Goal: Transaction & Acquisition: Purchase product/service

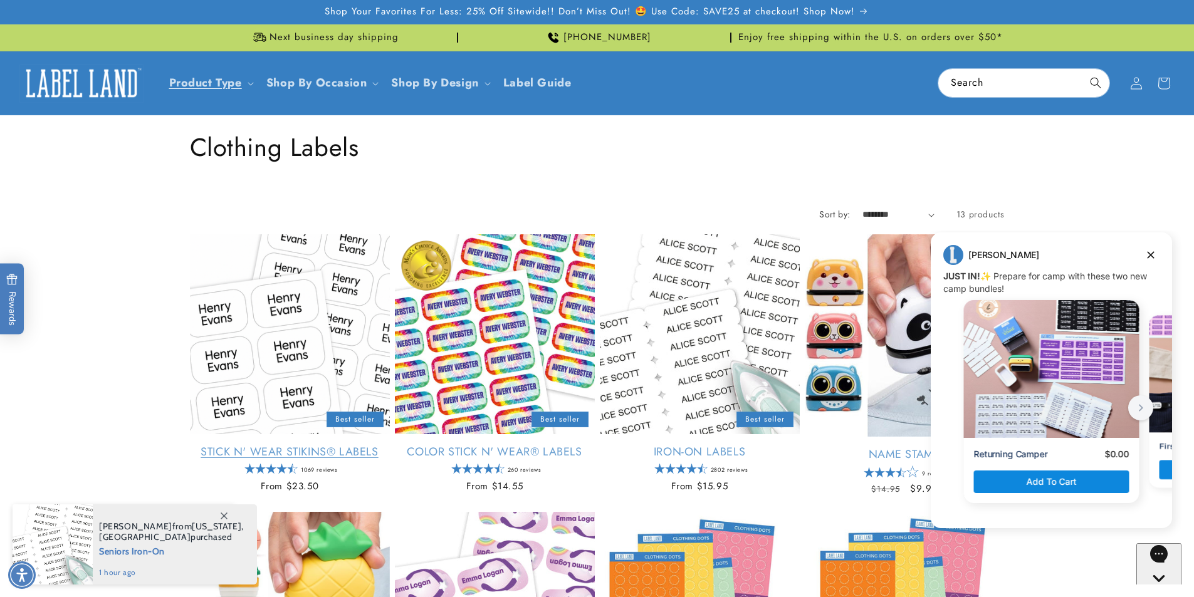
click at [256, 445] on link "Stick N' Wear Stikins® Labels" at bounding box center [290, 452] width 200 height 14
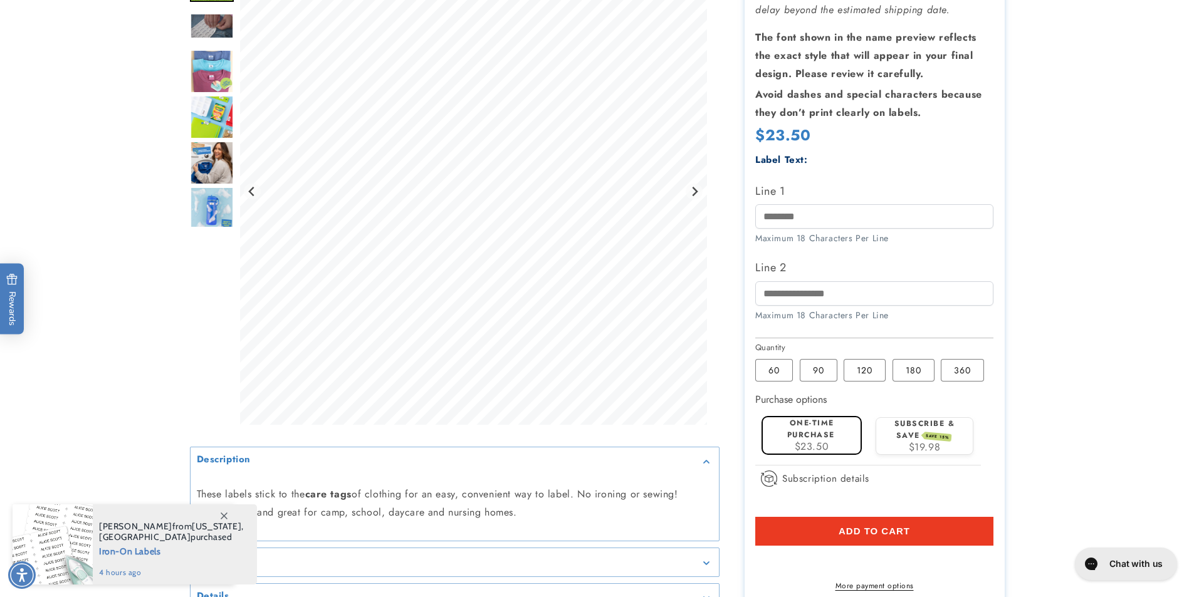
scroll to position [313, 0]
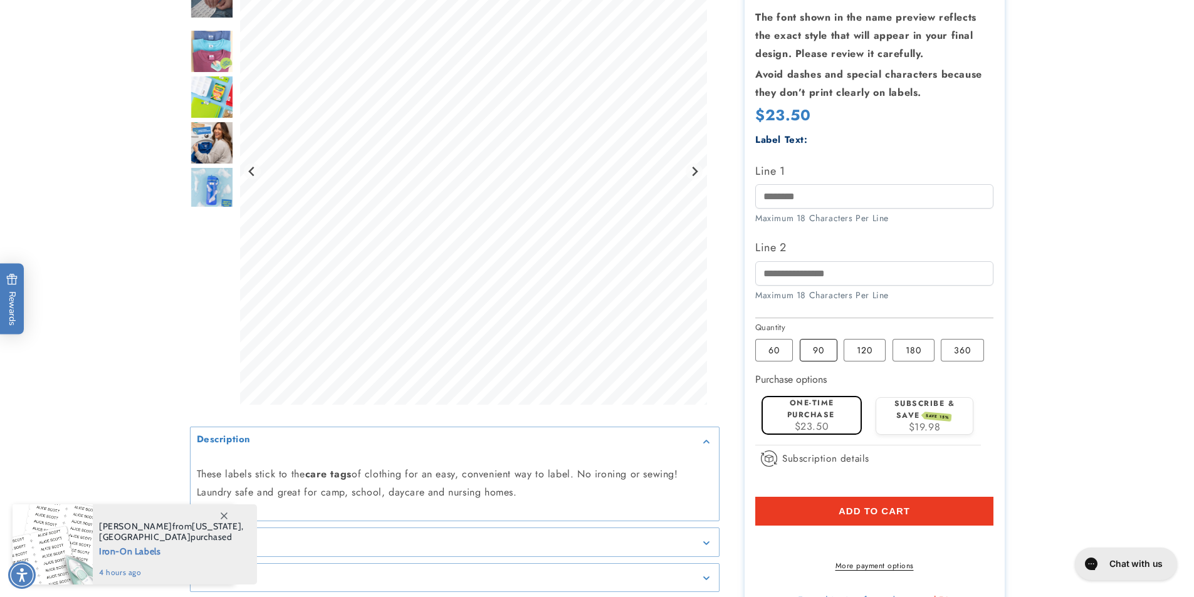
click at [821, 356] on label "90 Variant sold out or unavailable" at bounding box center [819, 350] width 38 height 23
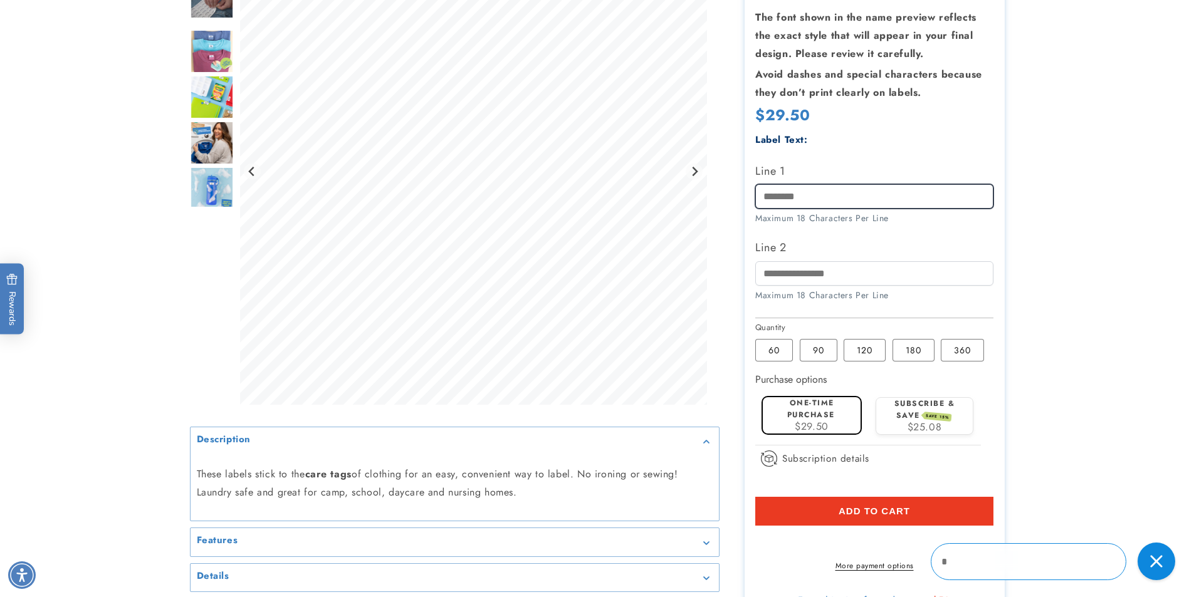
click at [808, 206] on input "Line 1" at bounding box center [874, 196] width 238 height 24
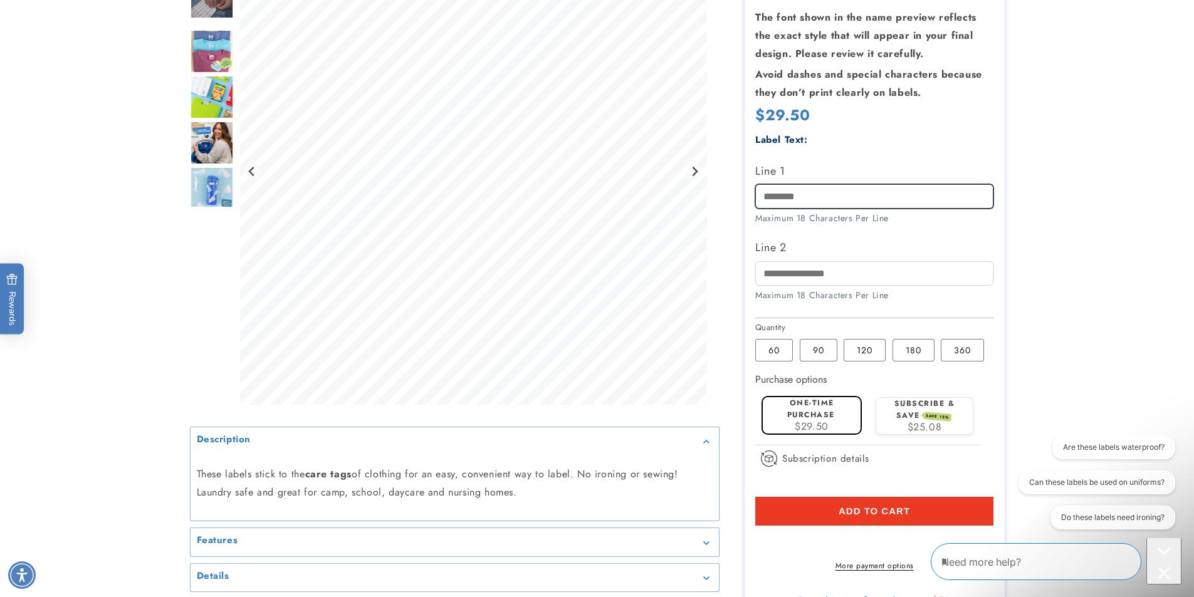
type input "**********"
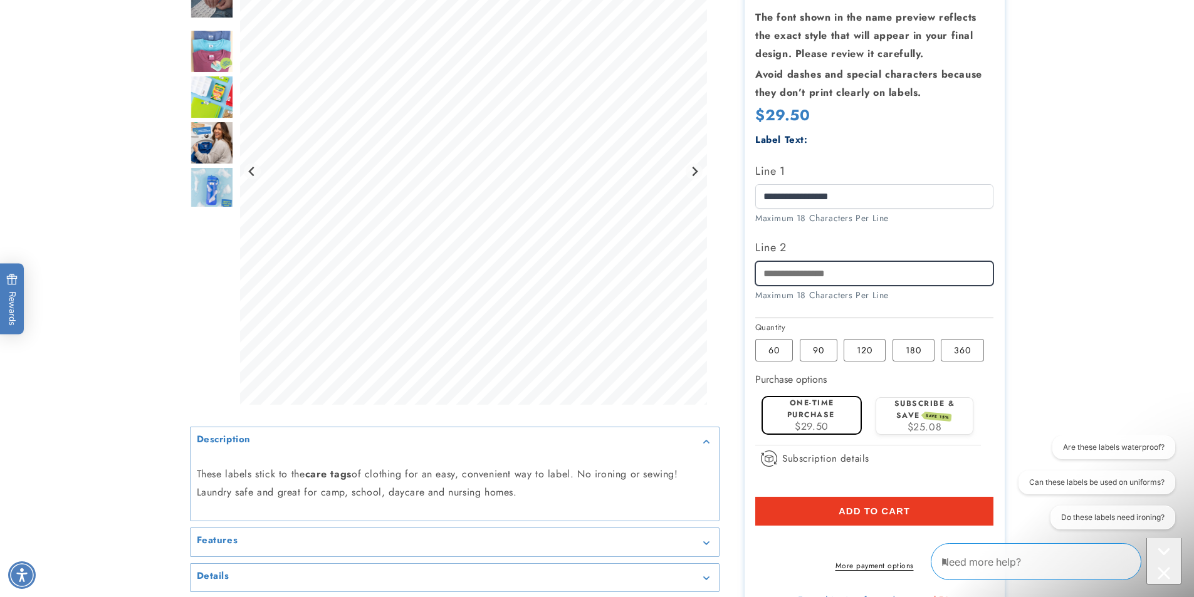
click at [804, 273] on input "Line 2" at bounding box center [874, 273] width 238 height 24
type input "**********"
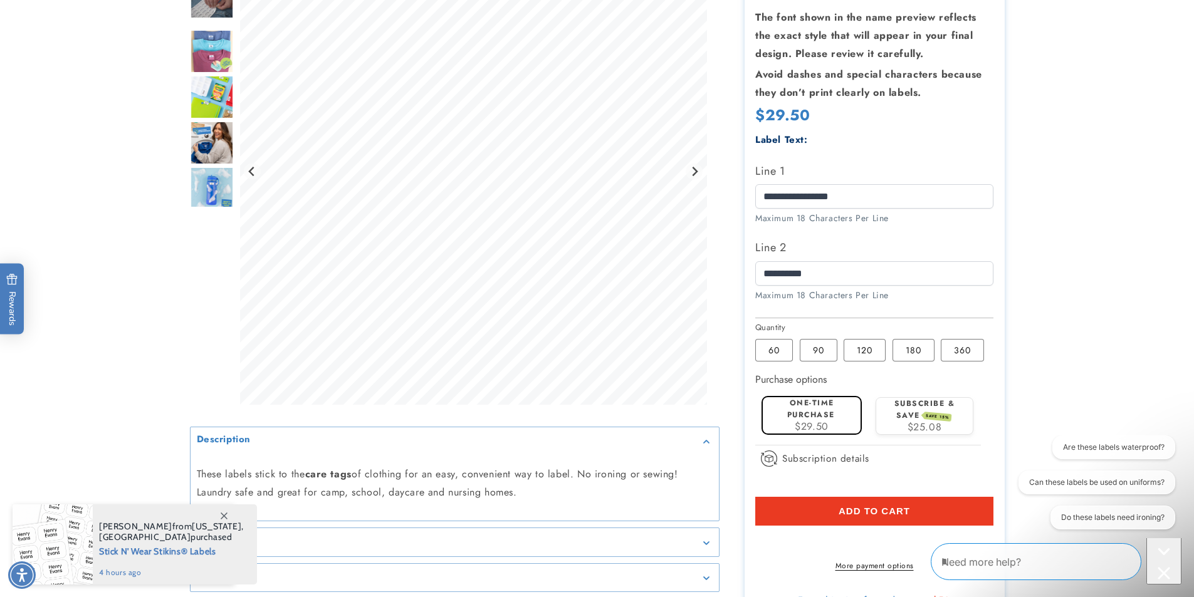
click at [931, 517] on button "Add to cart" at bounding box center [874, 511] width 238 height 29
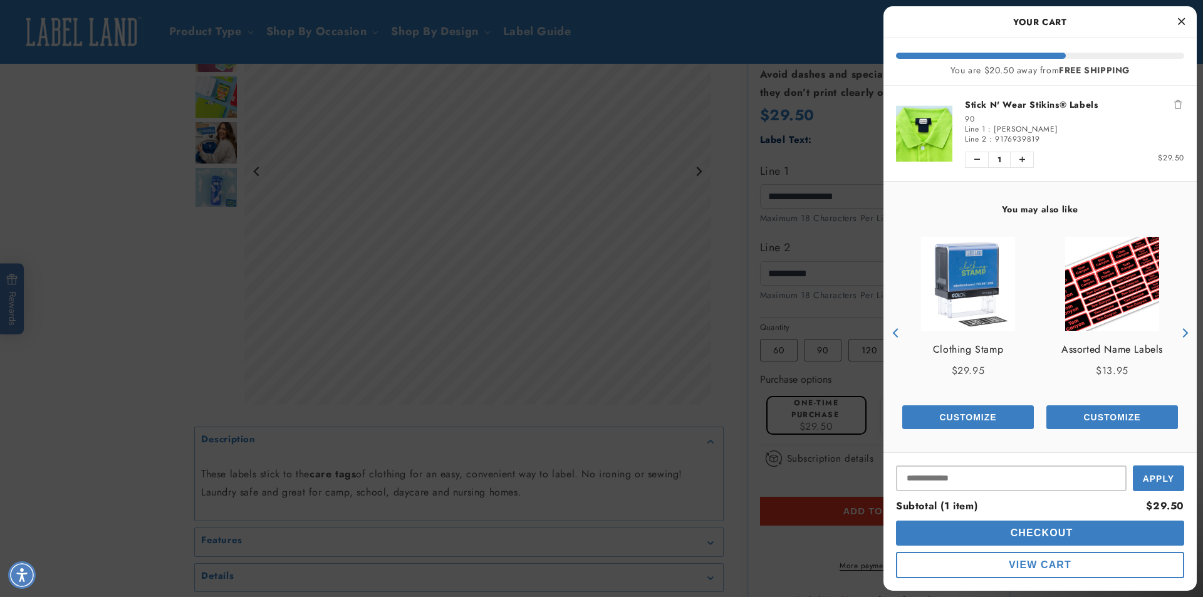
click at [996, 419] on button "Customize" at bounding box center [968, 417] width 132 height 24
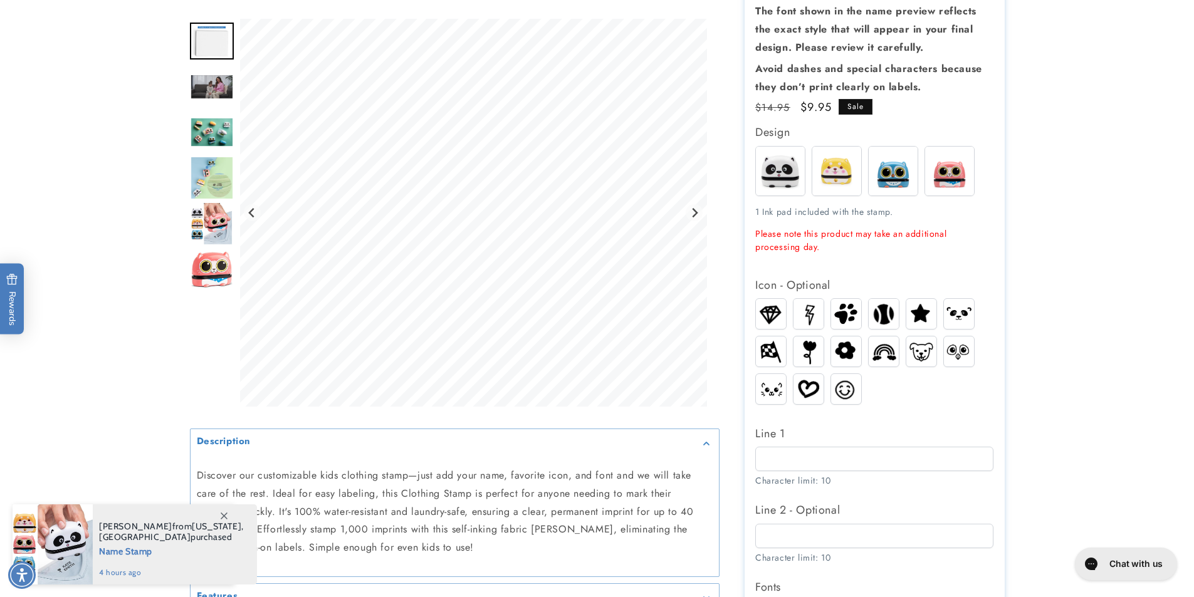
scroll to position [313, 0]
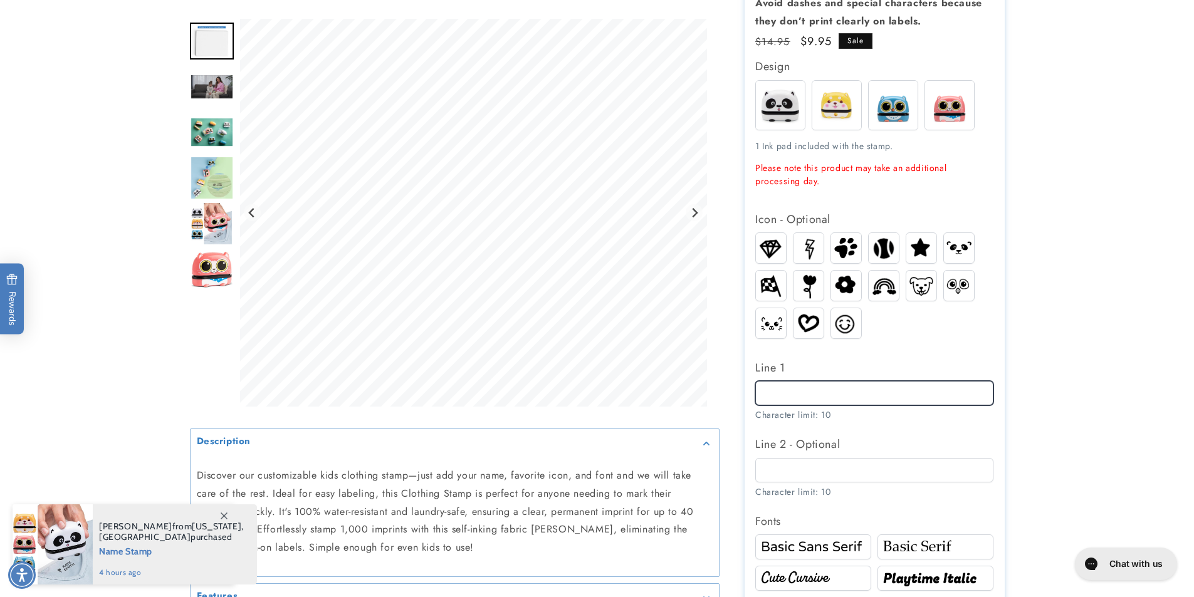
click at [815, 397] on input "Line 1" at bounding box center [874, 393] width 238 height 24
type input "**********"
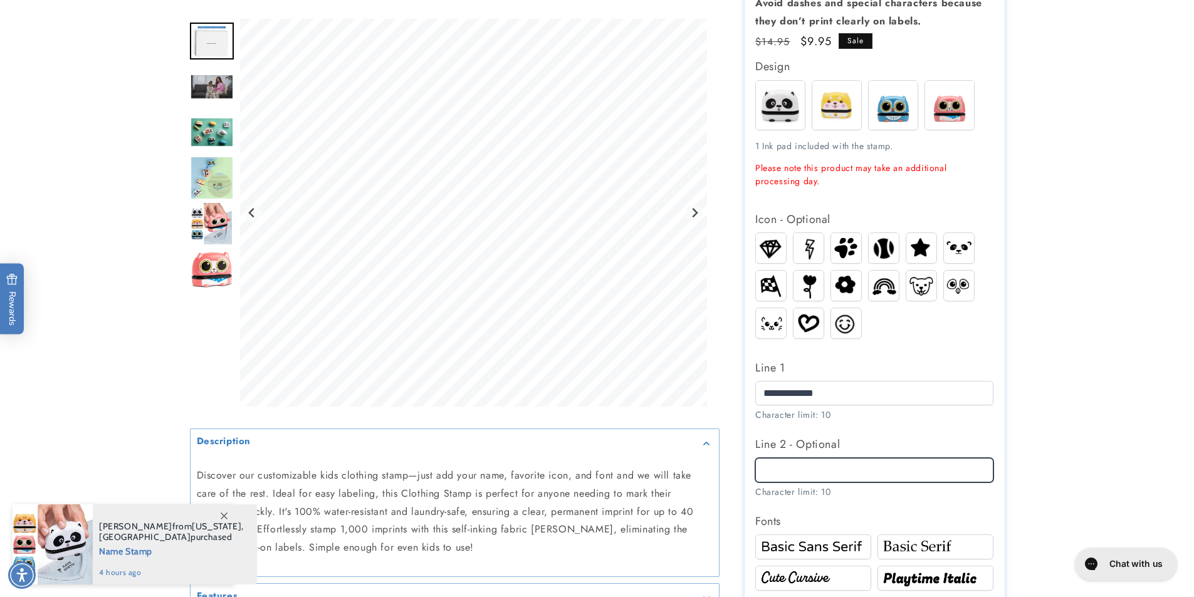
click at [813, 467] on input "Line 2 - Optional" at bounding box center [874, 470] width 238 height 24
type input "**********"
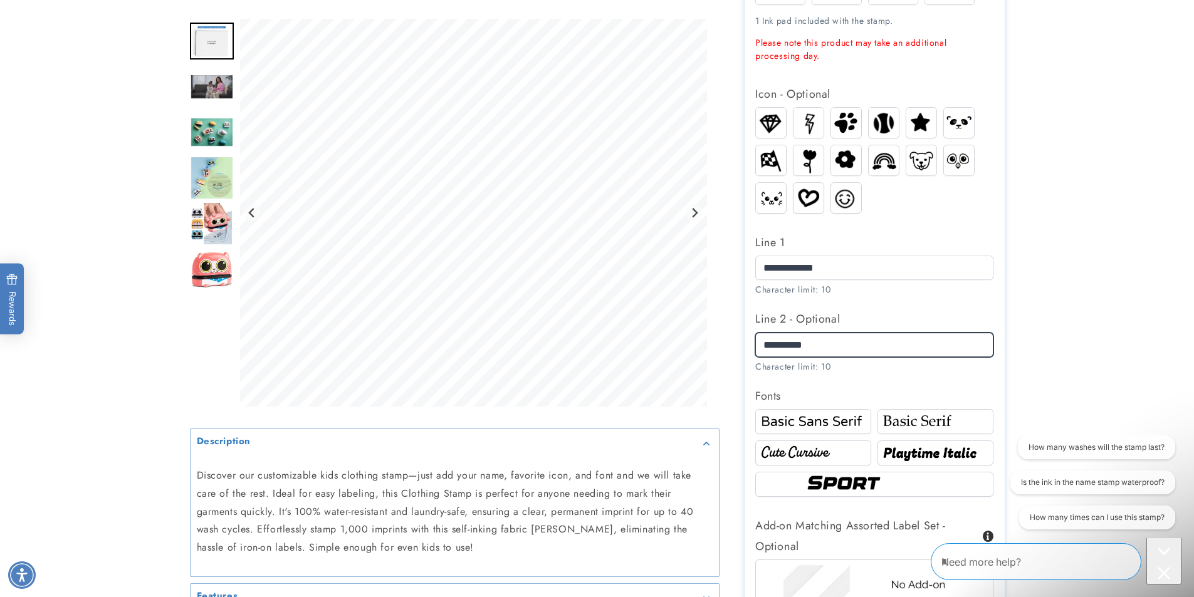
scroll to position [0, 0]
click at [836, 425] on img at bounding box center [813, 421] width 112 height 19
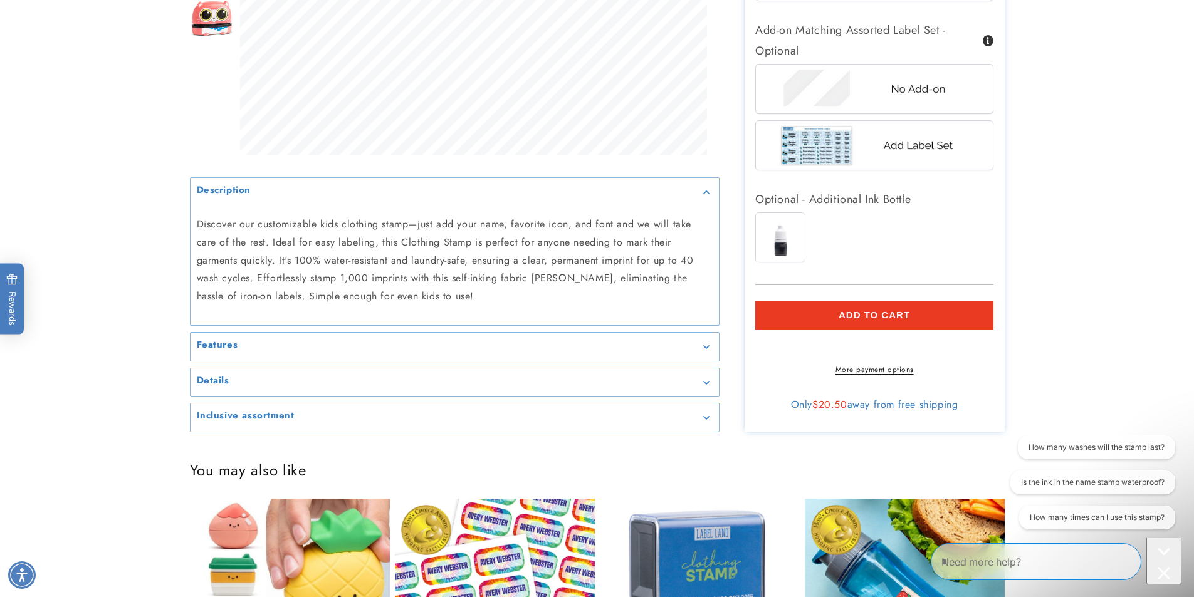
scroll to position [940, 0]
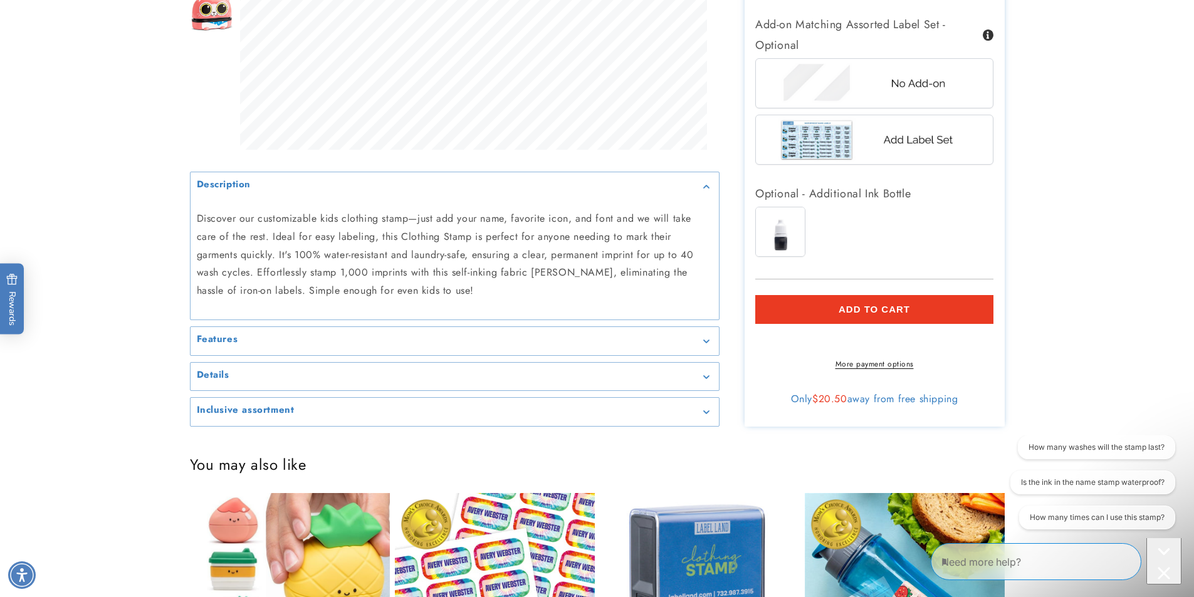
click at [866, 305] on span "Add to cart" at bounding box center [873, 309] width 71 height 11
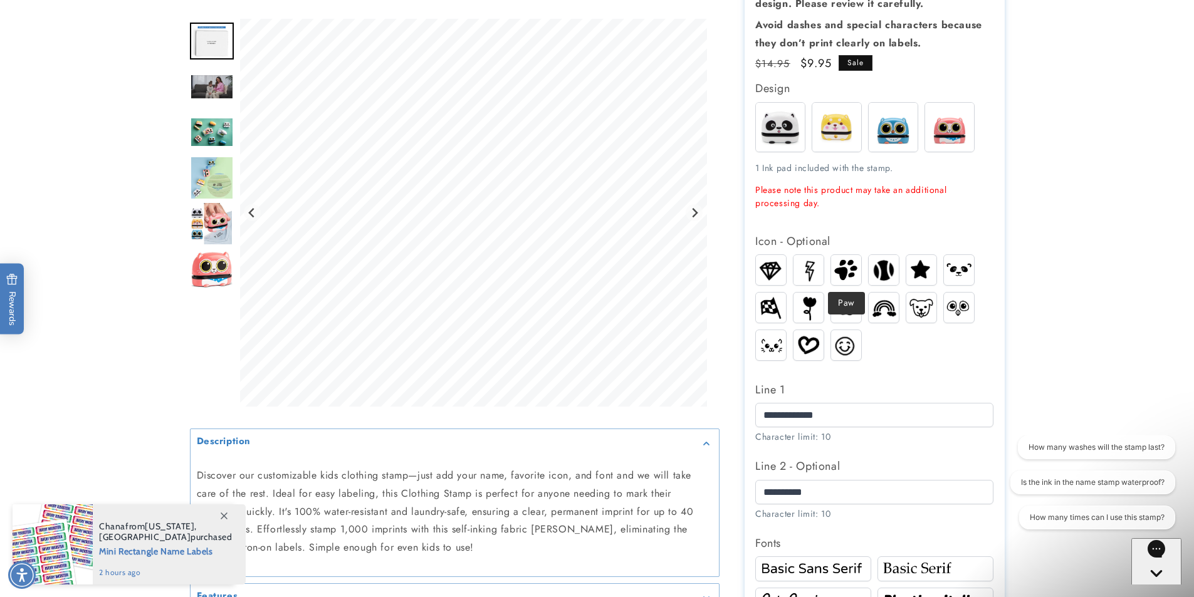
scroll to position [313, 0]
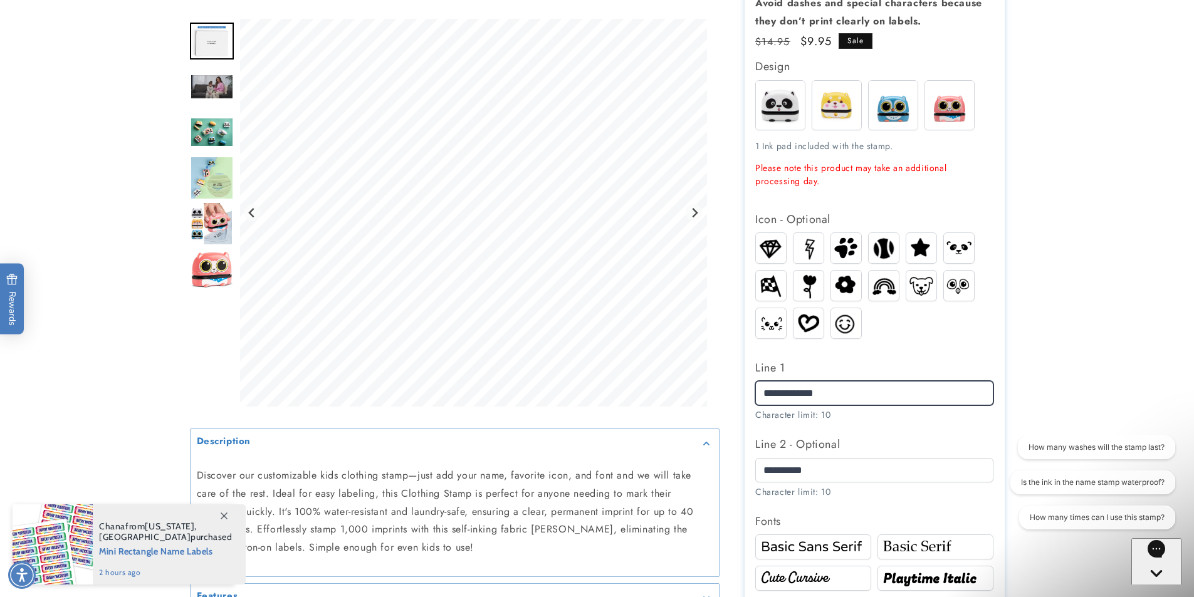
click at [890, 388] on input "**********" at bounding box center [874, 393] width 238 height 24
click at [872, 394] on input "**********" at bounding box center [874, 393] width 238 height 24
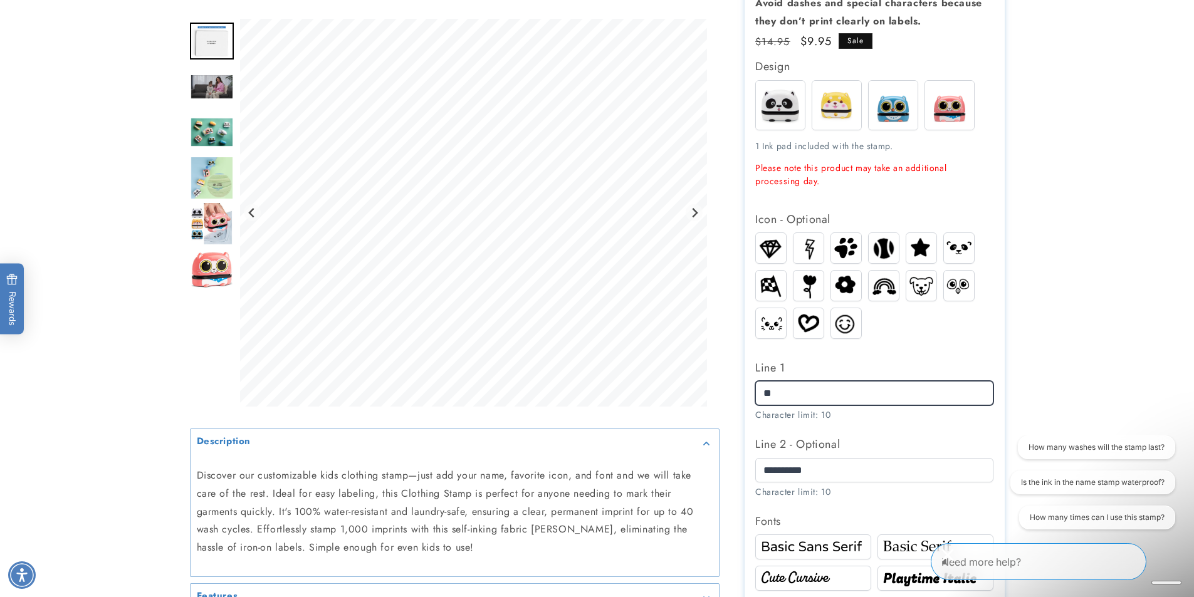
type input "*"
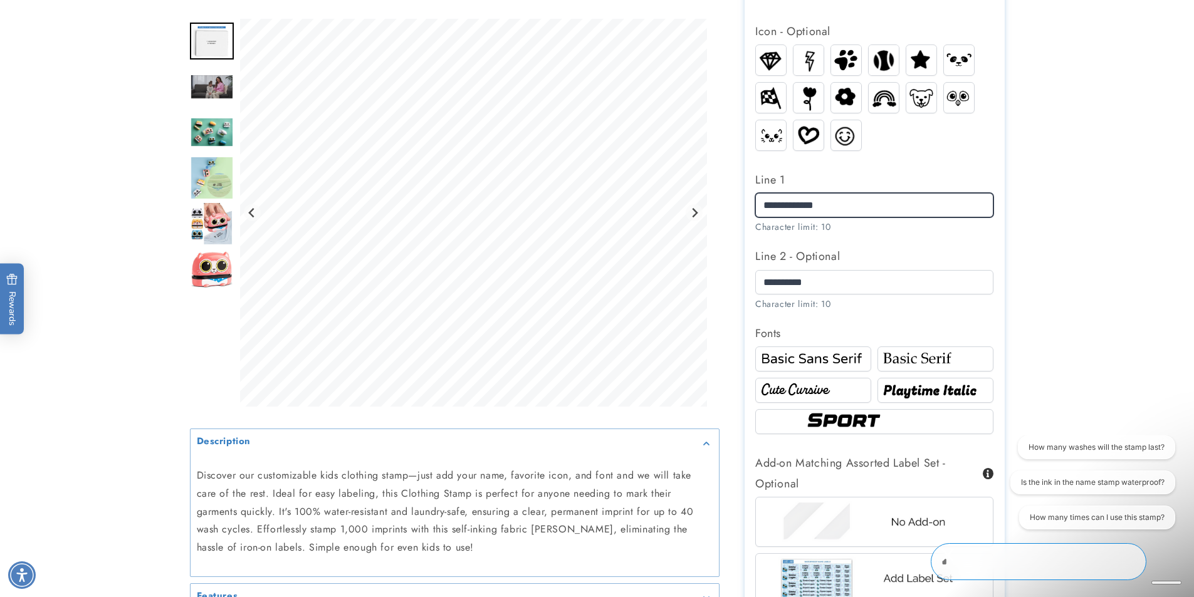
scroll to position [877, 0]
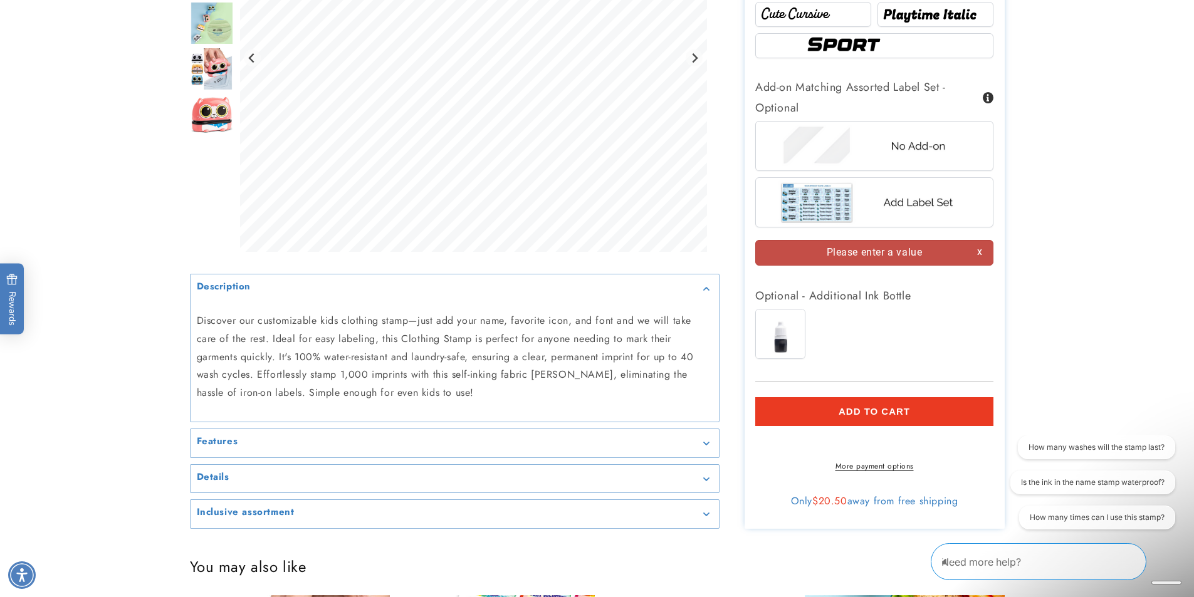
type input "**********"
click at [865, 410] on span "Add to cart" at bounding box center [873, 411] width 71 height 11
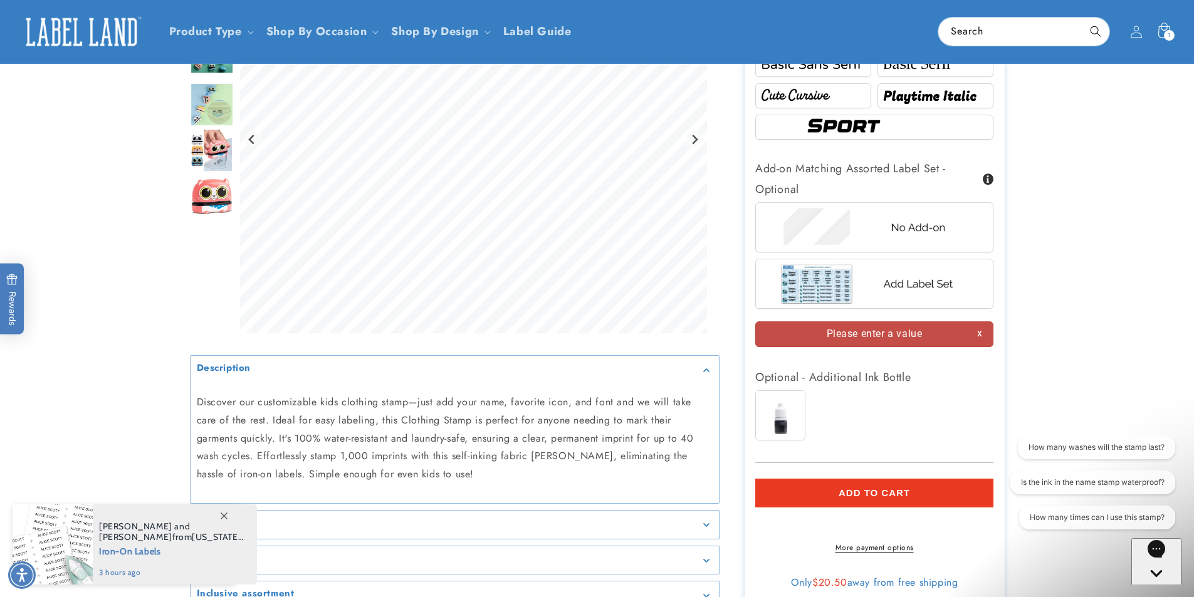
scroll to position [0, 0]
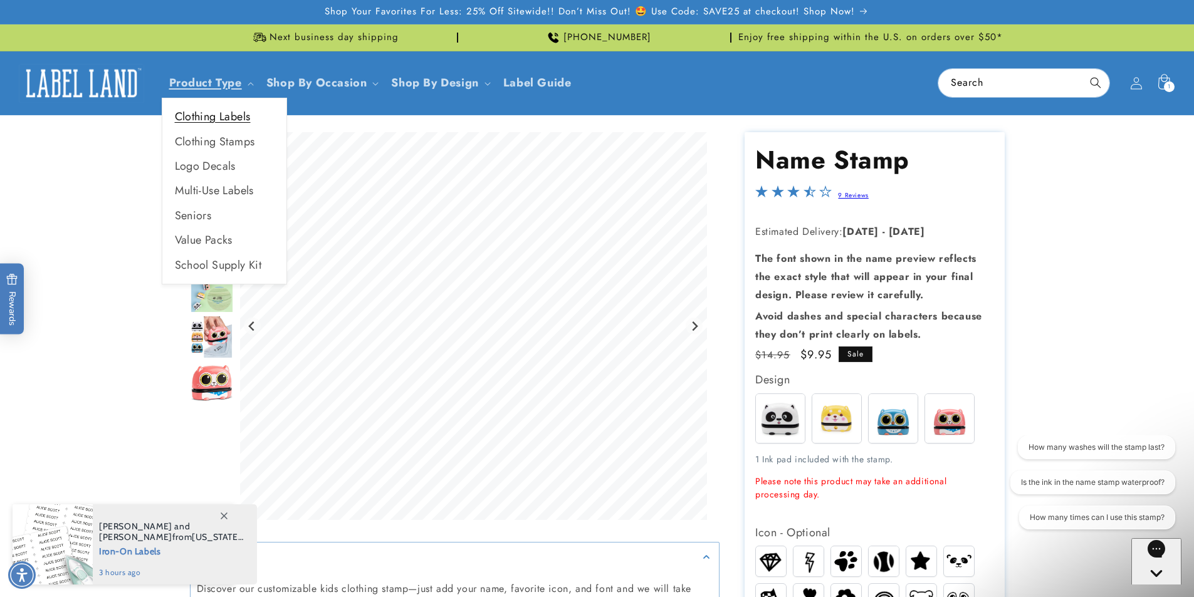
click at [205, 109] on link "Clothing Labels" at bounding box center [224, 117] width 124 height 24
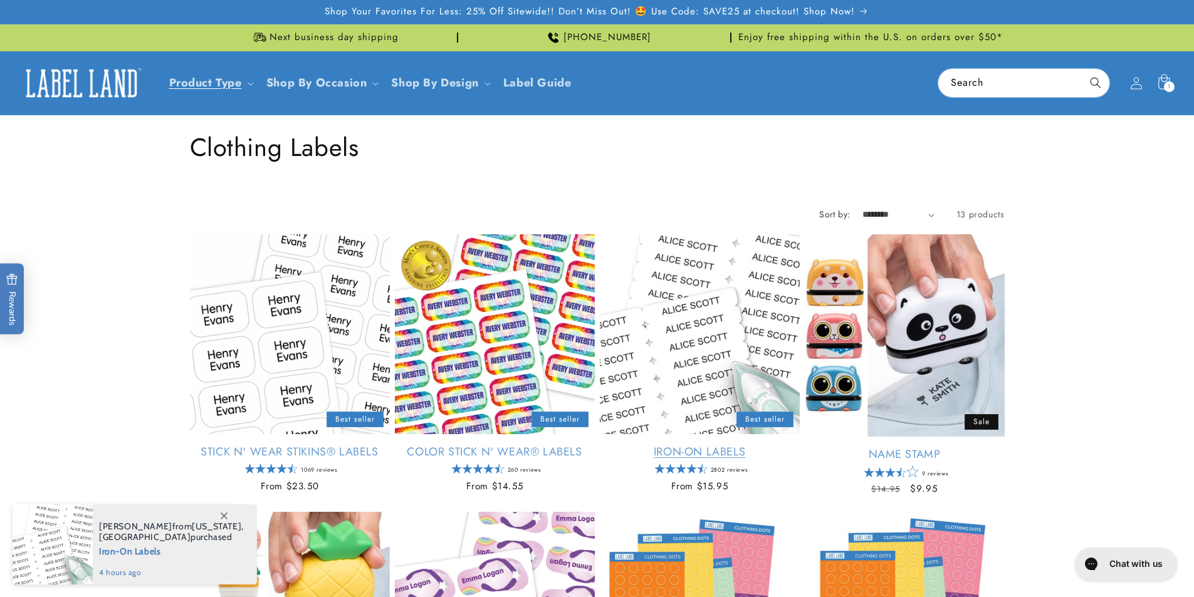
click at [658, 445] on link "Iron-On Labels" at bounding box center [700, 452] width 200 height 14
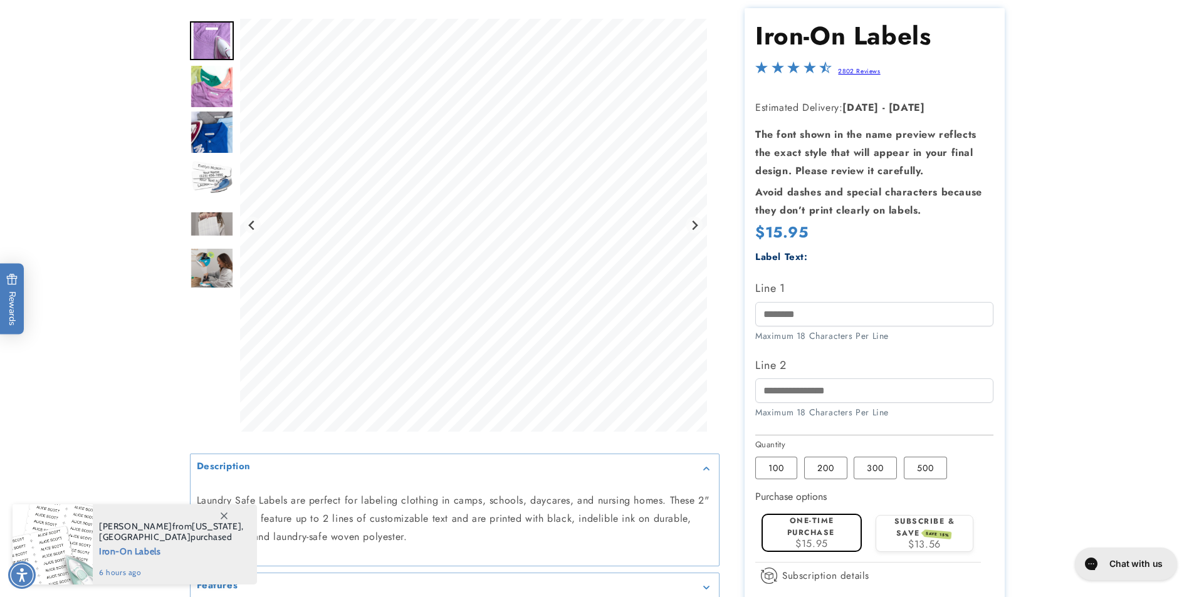
scroll to position [125, 0]
click at [801, 313] on input "Line 1" at bounding box center [874, 313] width 238 height 24
type input "**********"
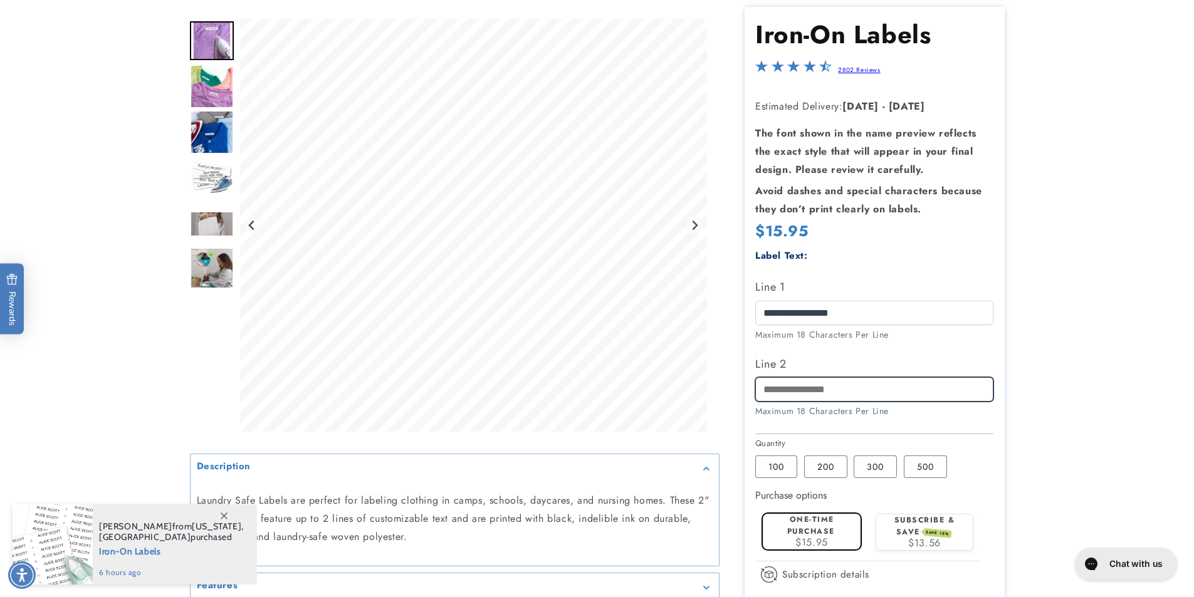
click at [818, 393] on input "Line 2" at bounding box center [874, 389] width 238 height 24
type input "**********"
click at [823, 536] on label "One-time purchase" at bounding box center [811, 525] width 48 height 23
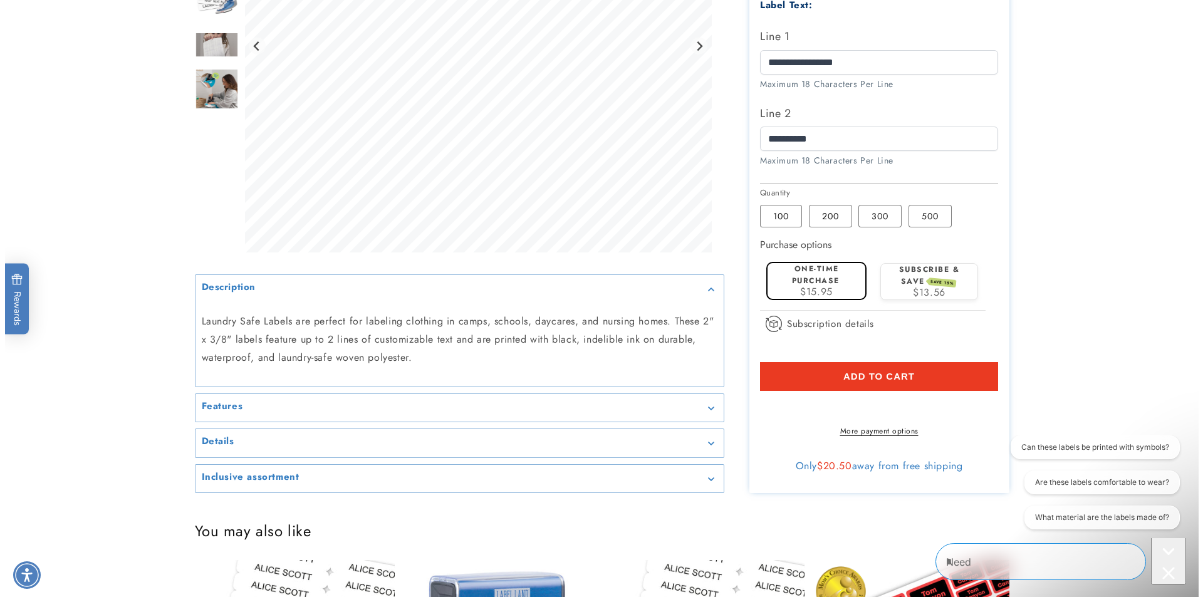
scroll to position [0, 0]
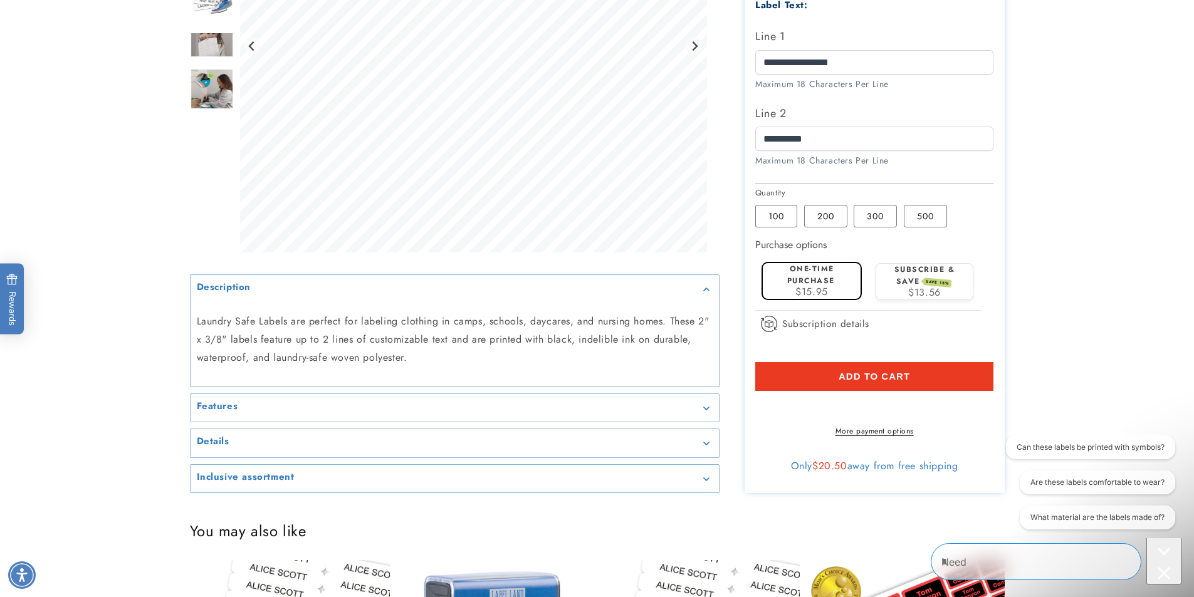
click at [841, 370] on button "Add to cart" at bounding box center [874, 376] width 238 height 29
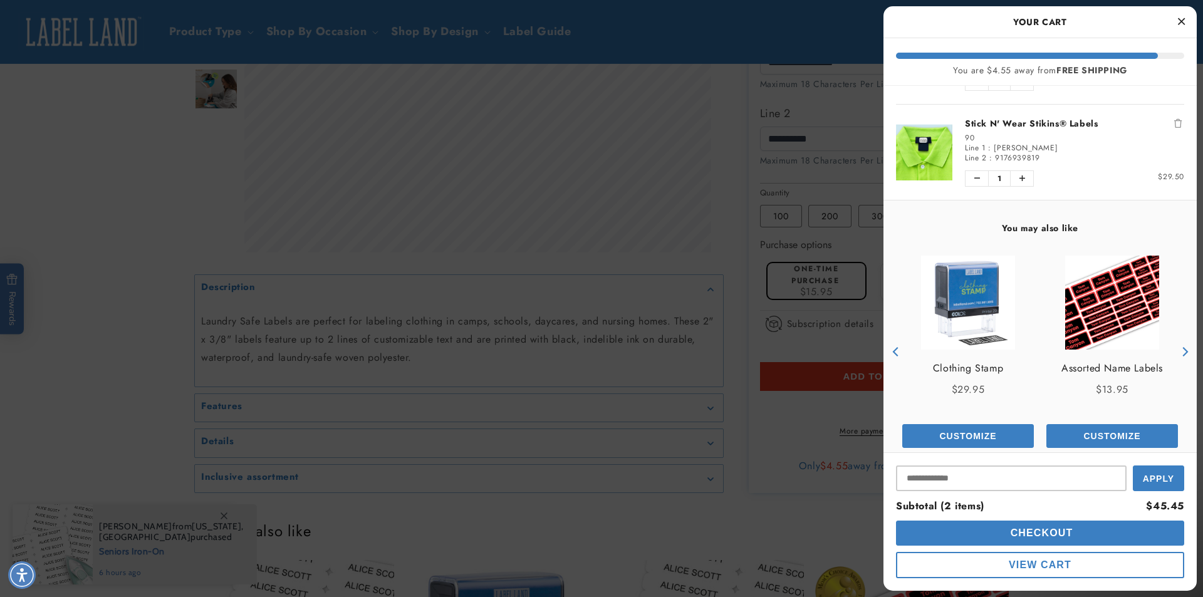
scroll to position [98, 0]
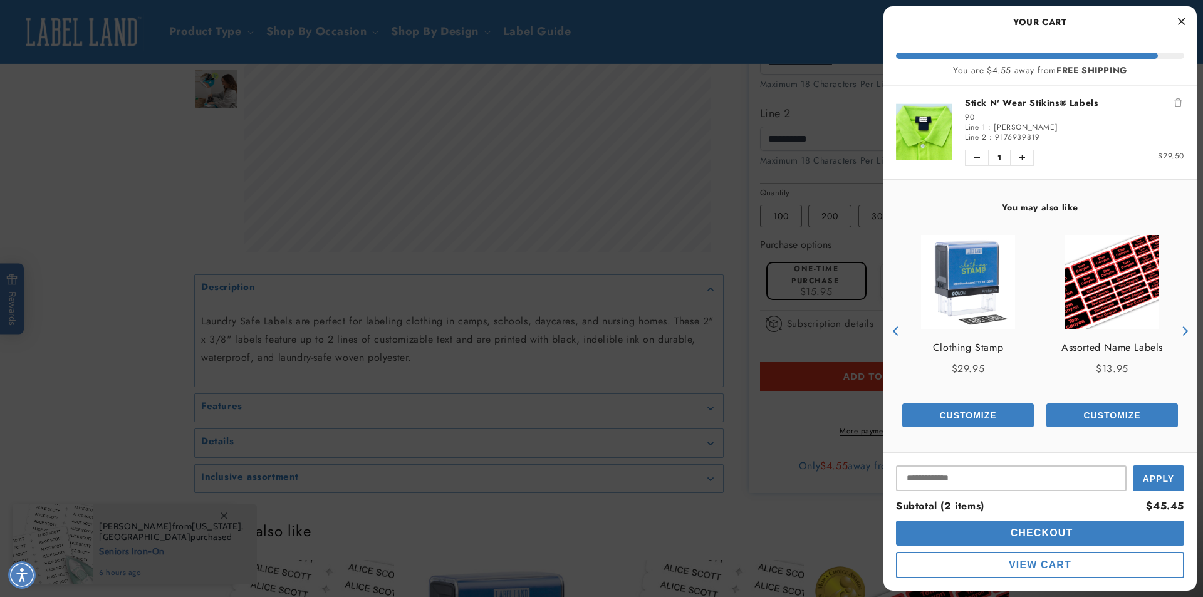
click at [1026, 532] on span "Checkout" at bounding box center [1041, 533] width 66 height 11
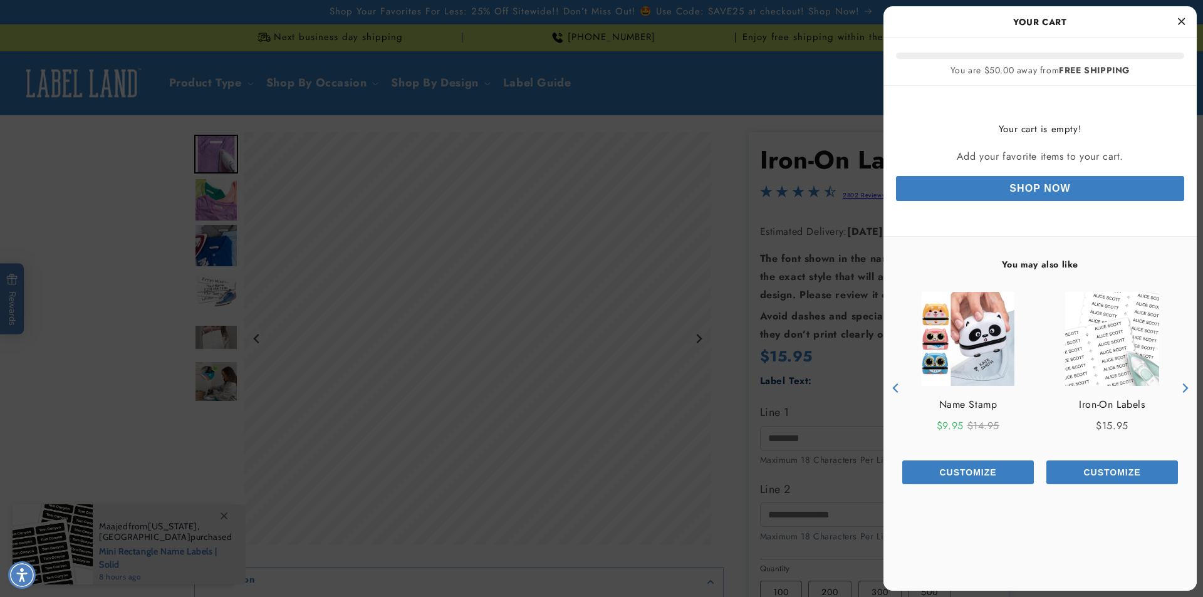
click at [971, 351] on img "product" at bounding box center [968, 339] width 93 height 94
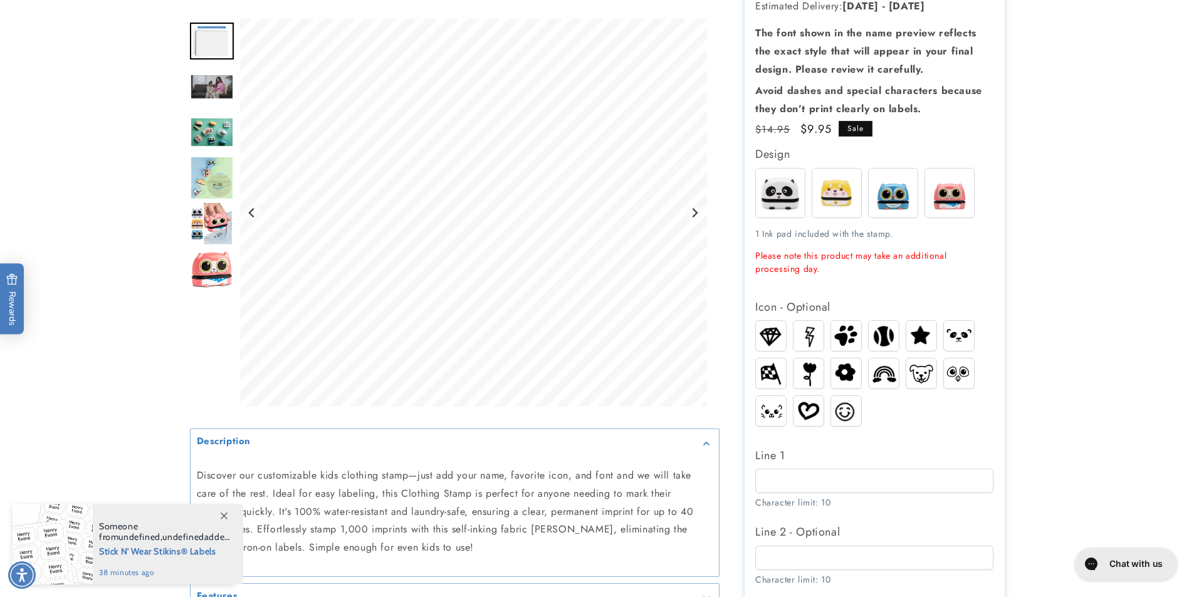
scroll to position [251, 0]
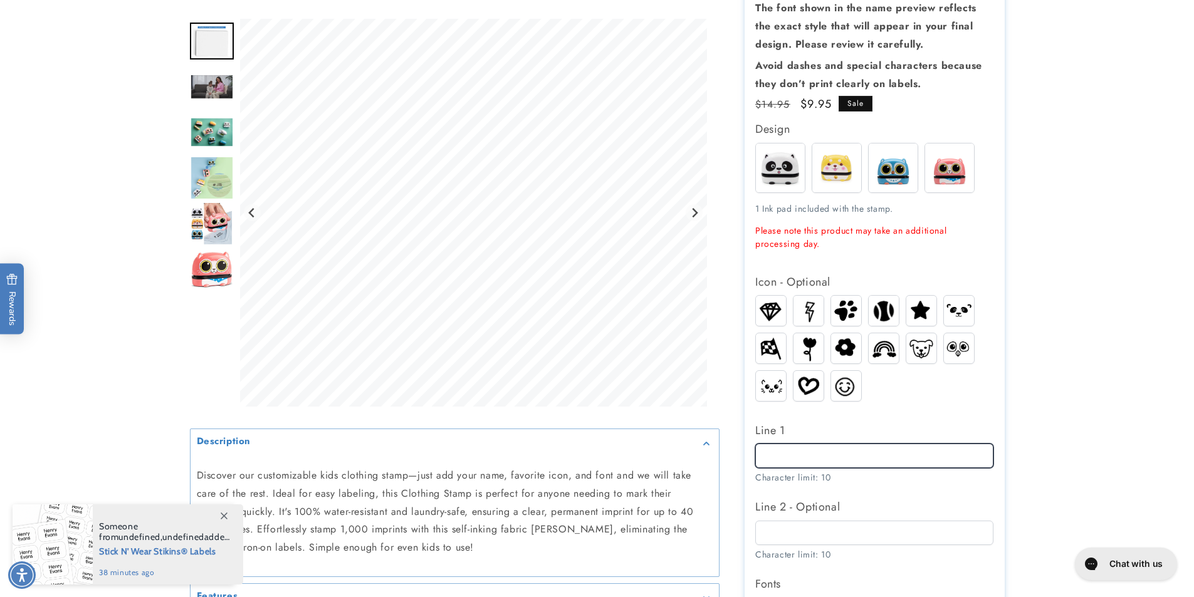
click at [842, 446] on input "Line 1" at bounding box center [874, 456] width 238 height 24
click at [848, 460] on input "Line 1" at bounding box center [874, 456] width 238 height 24
type input "*"
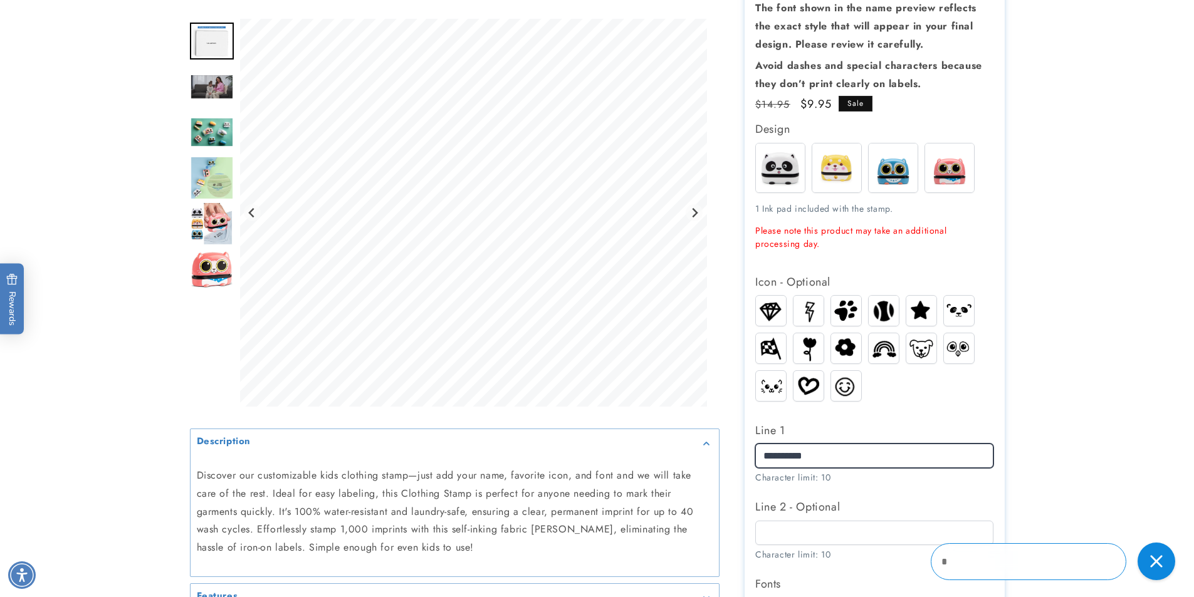
type input "**********"
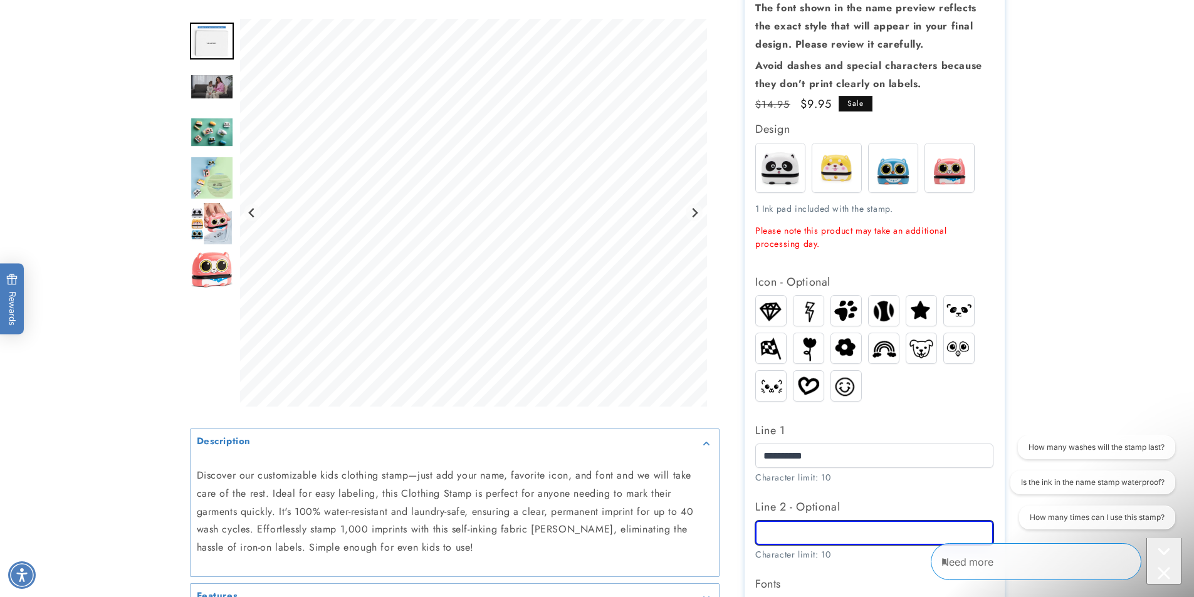
scroll to position [0, 0]
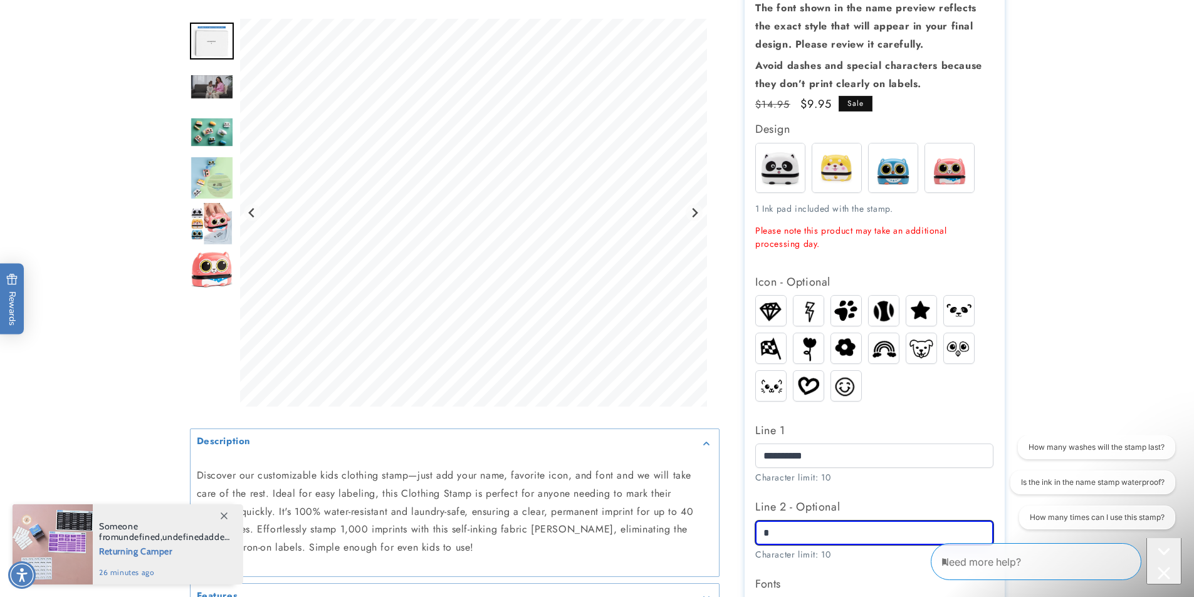
type input "**********"
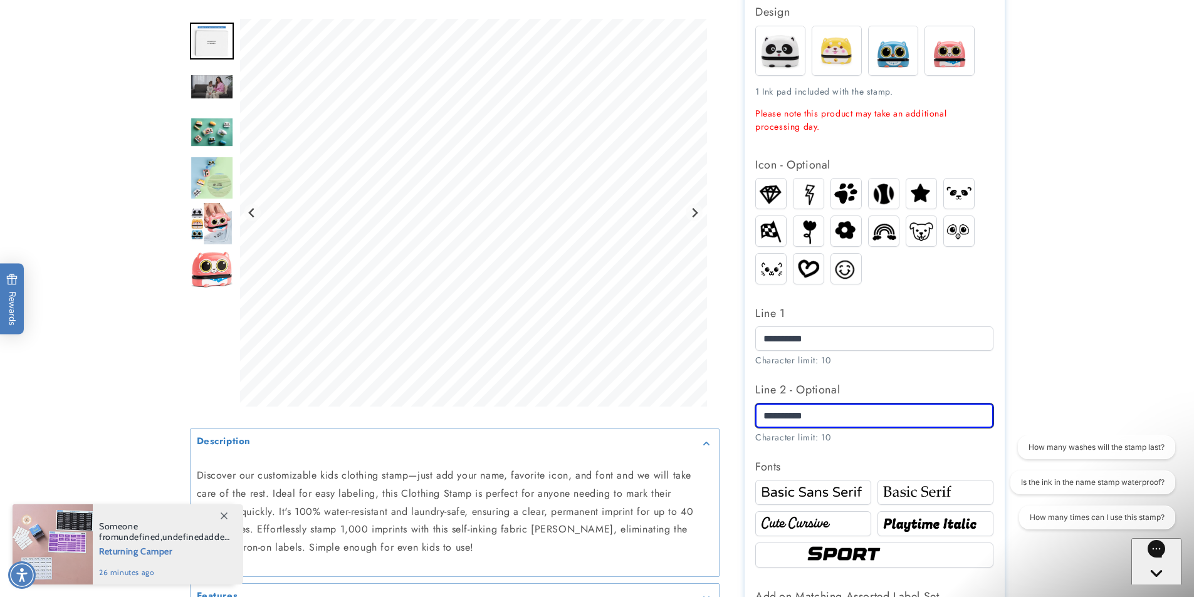
scroll to position [376, 0]
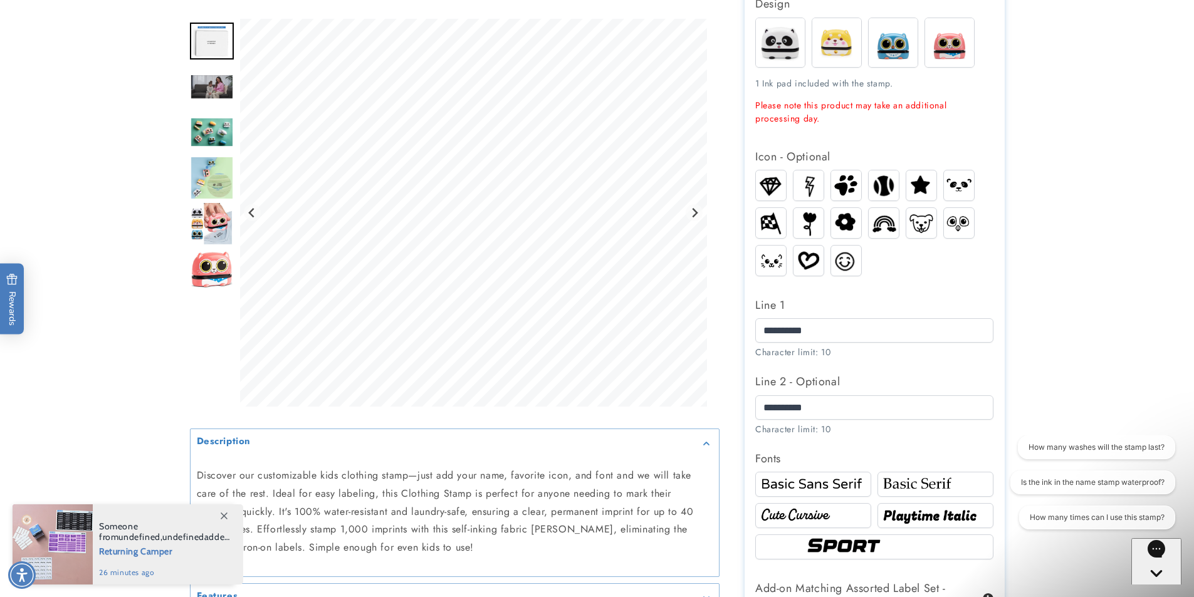
click at [819, 491] on img at bounding box center [813, 484] width 112 height 19
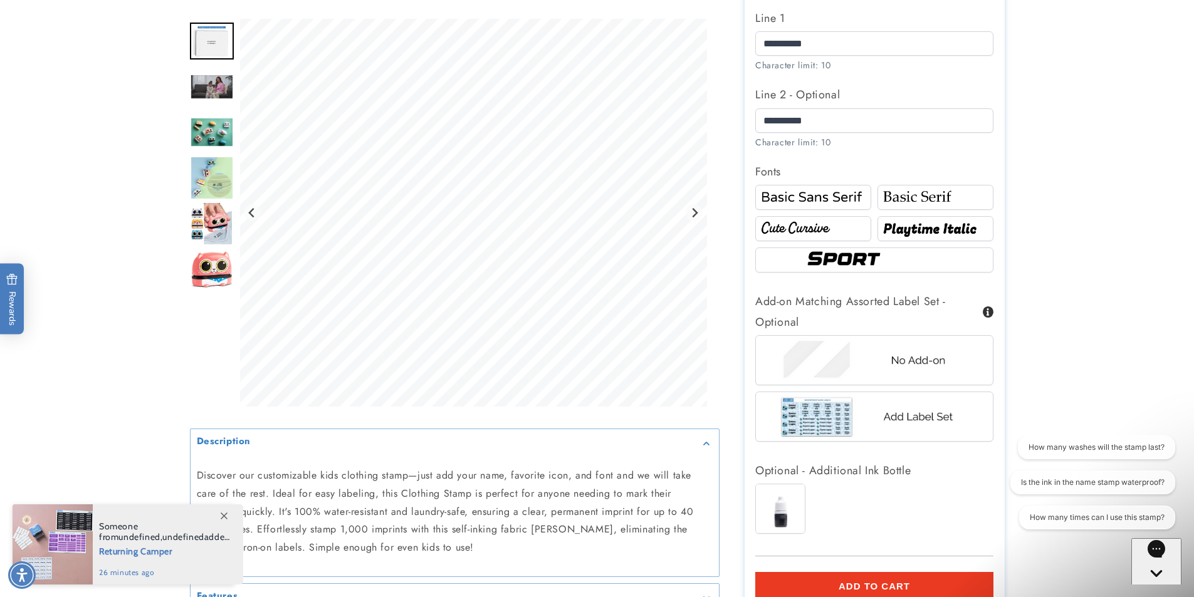
scroll to position [815, 0]
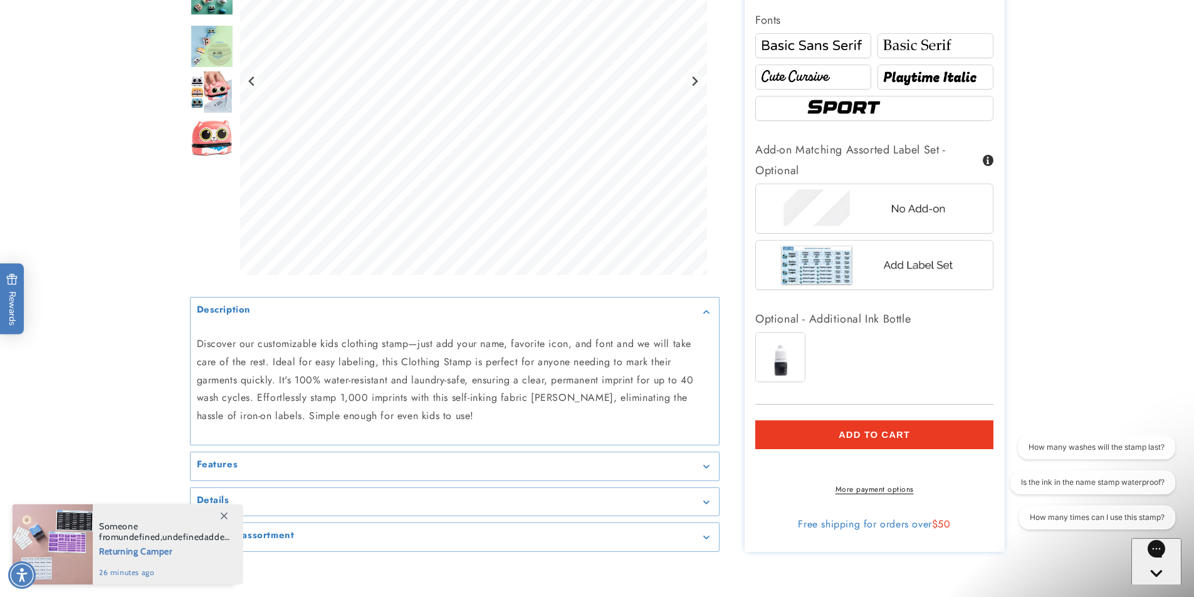
click at [759, 471] on shop-pay-wallet-button at bounding box center [757, 464] width 4 height 14
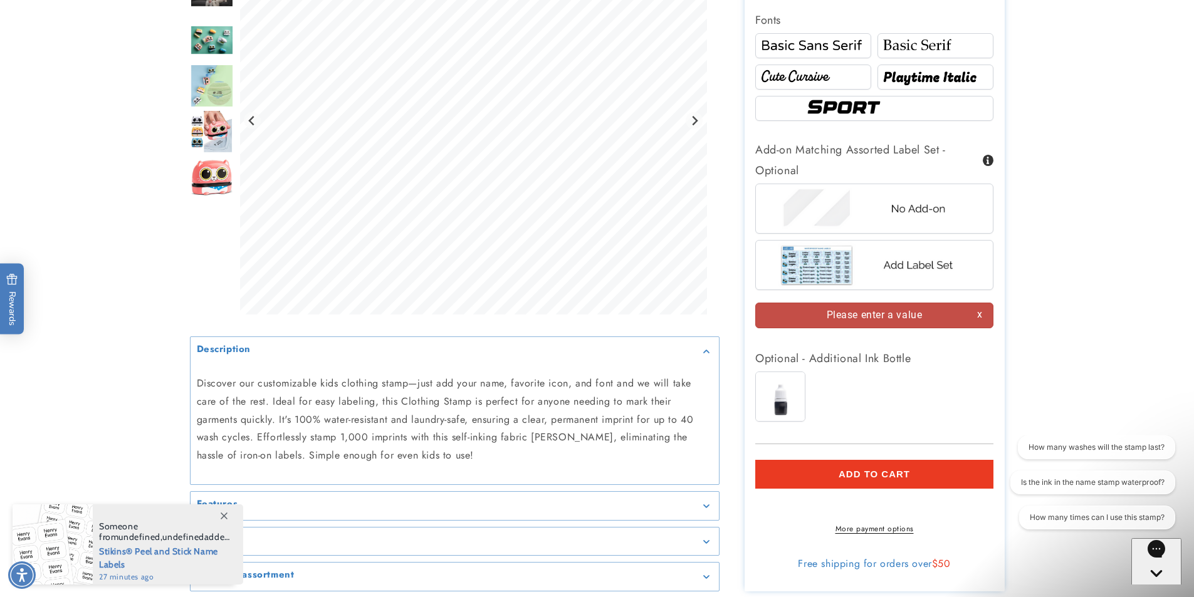
click at [759, 511] on shop-pay-wallet-button at bounding box center [757, 503] width 4 height 14
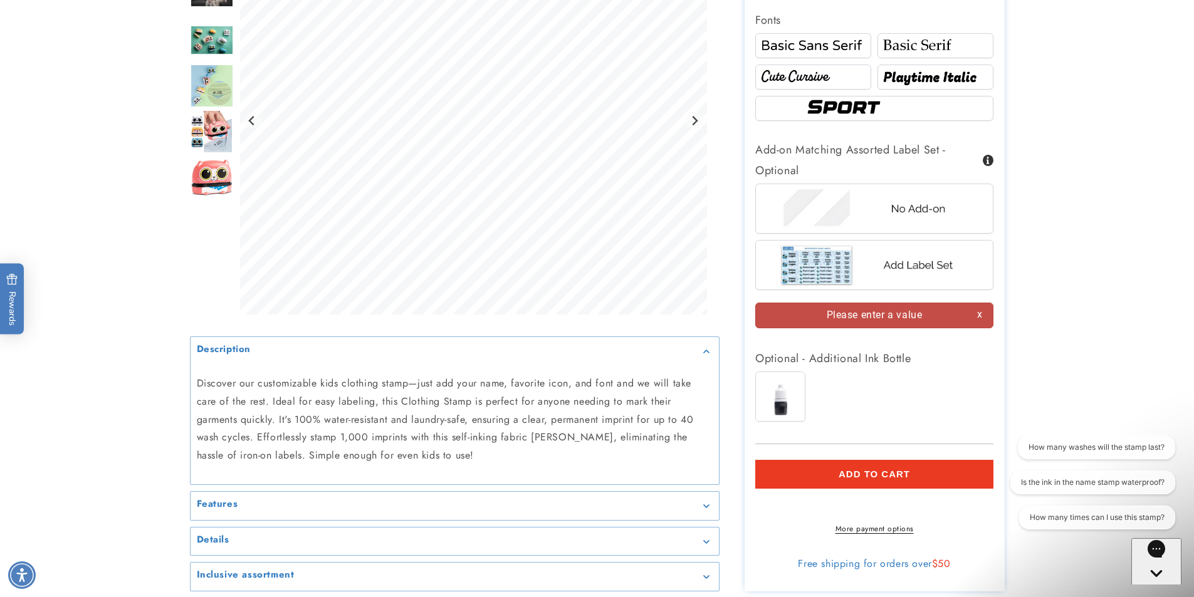
click at [759, 511] on shop-pay-wallet-button at bounding box center [757, 503] width 4 height 14
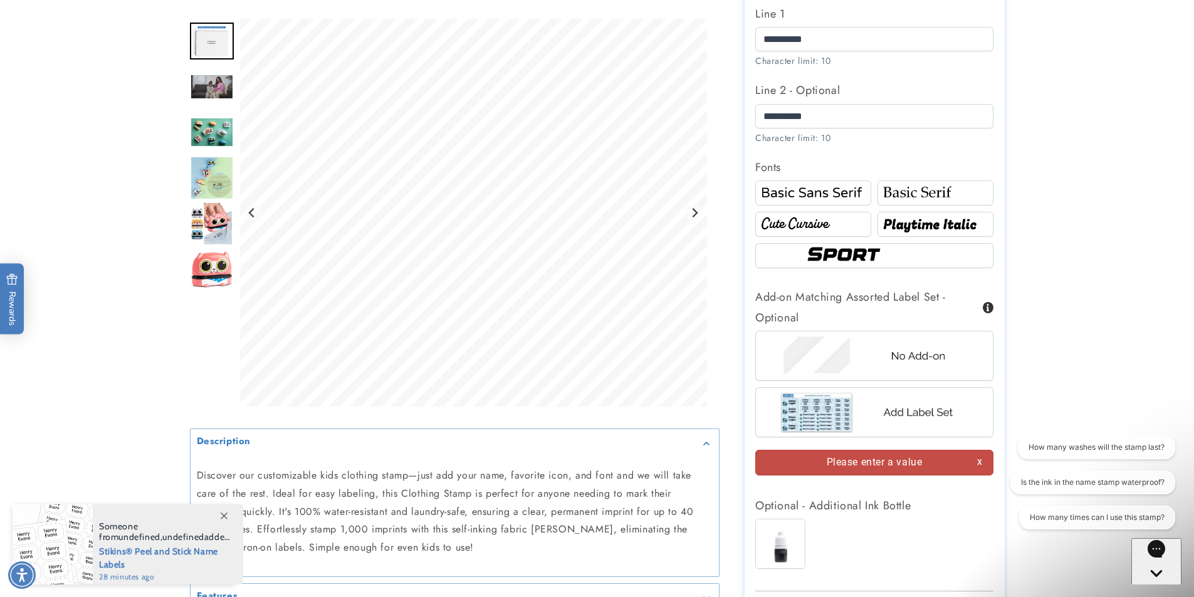
scroll to position [689, 0]
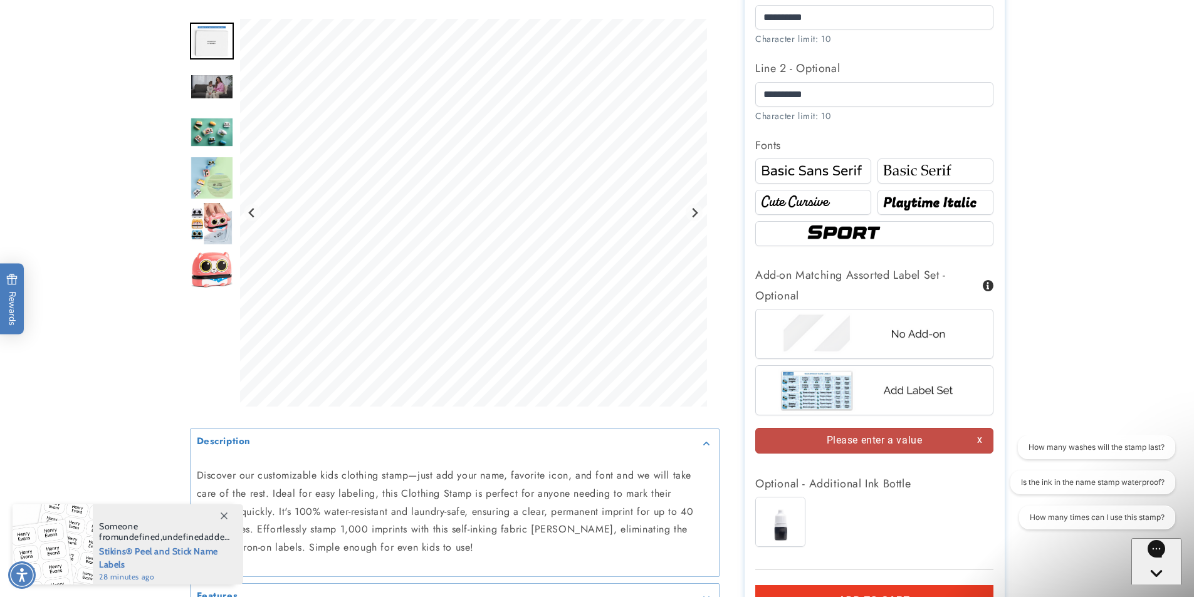
click at [872, 441] on div "Please enter a value" at bounding box center [874, 441] width 238 height 26
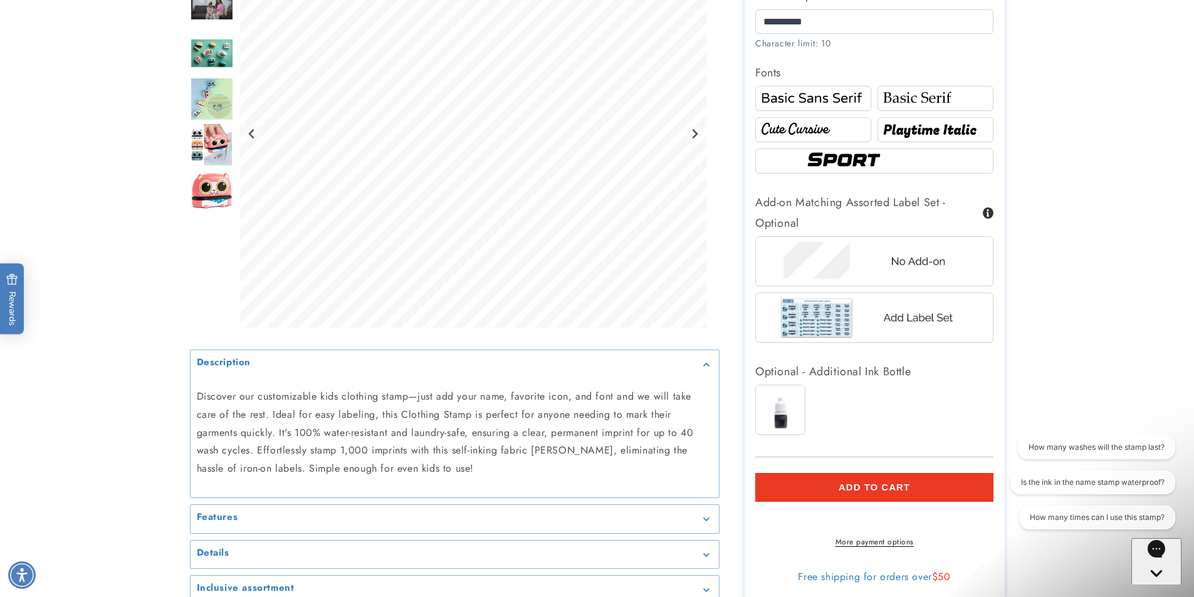
scroll to position [877, 0]
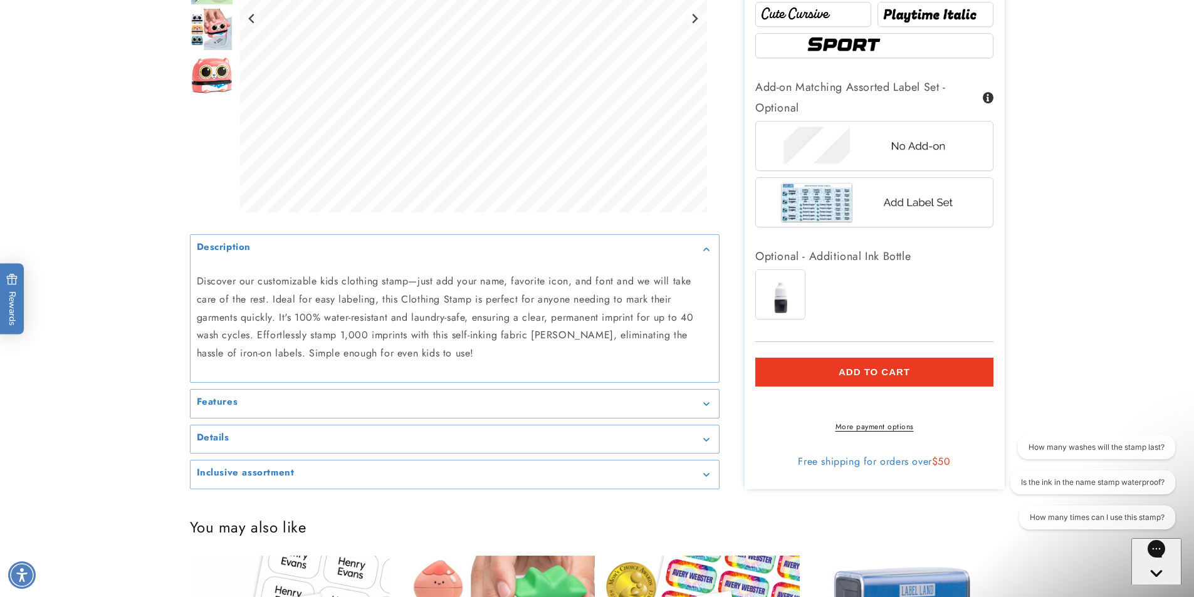
click at [903, 377] on span "Add to cart" at bounding box center [873, 372] width 71 height 11
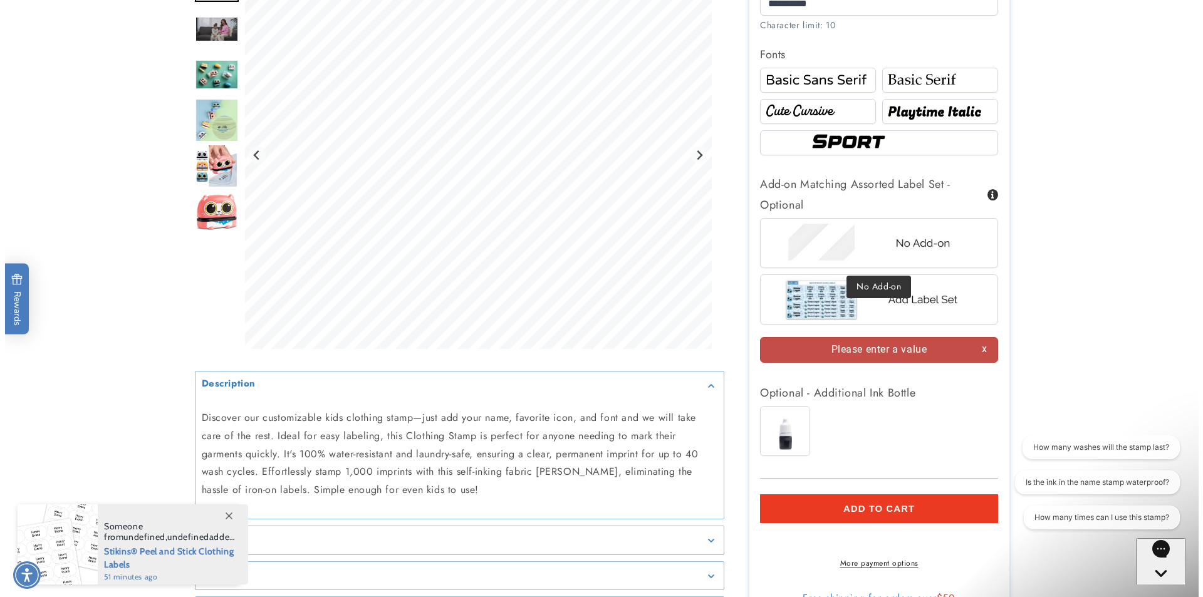
scroll to position [815, 0]
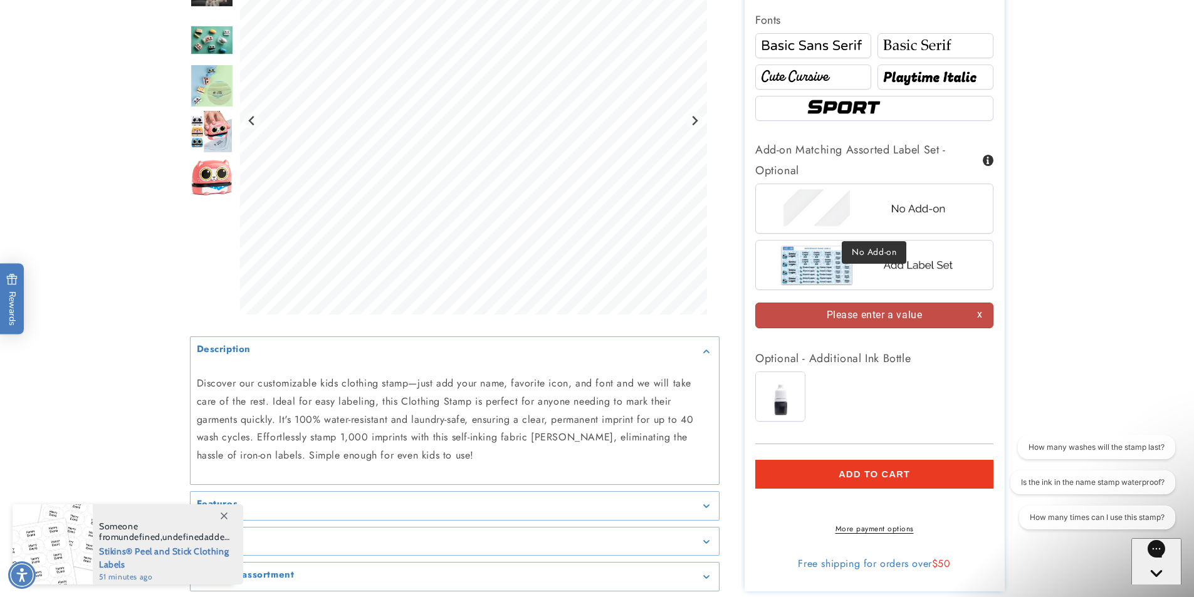
click at [904, 207] on img at bounding box center [874, 208] width 196 height 49
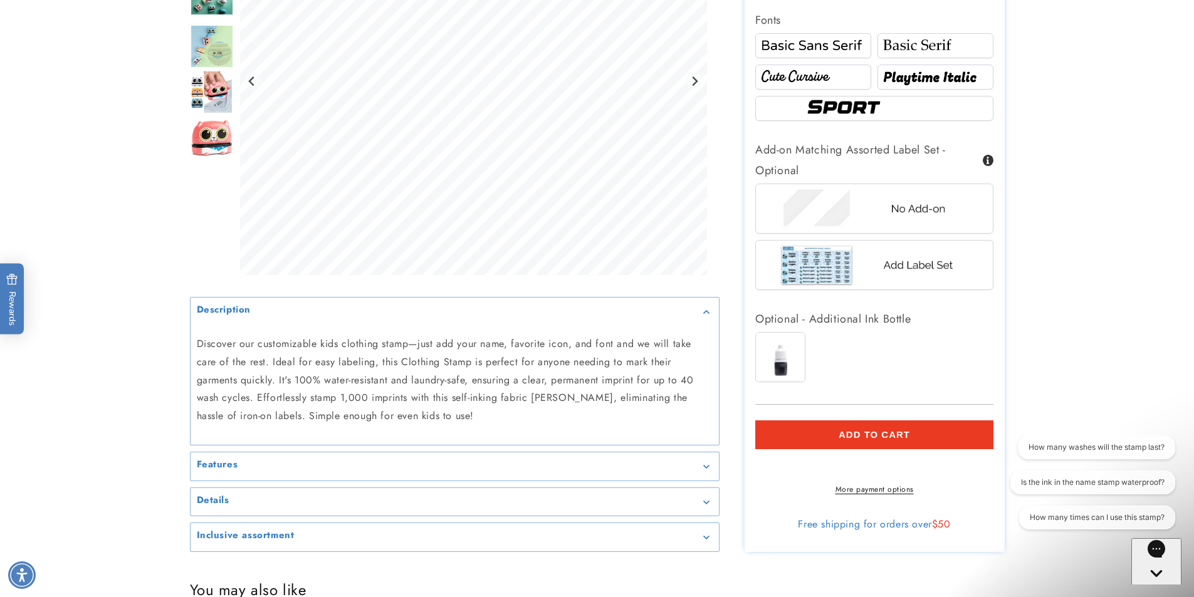
click at [759, 471] on shop-pay-wallet-button at bounding box center [757, 464] width 4 height 14
